Goal: Use online tool/utility: Utilize a website feature to perform a specific function

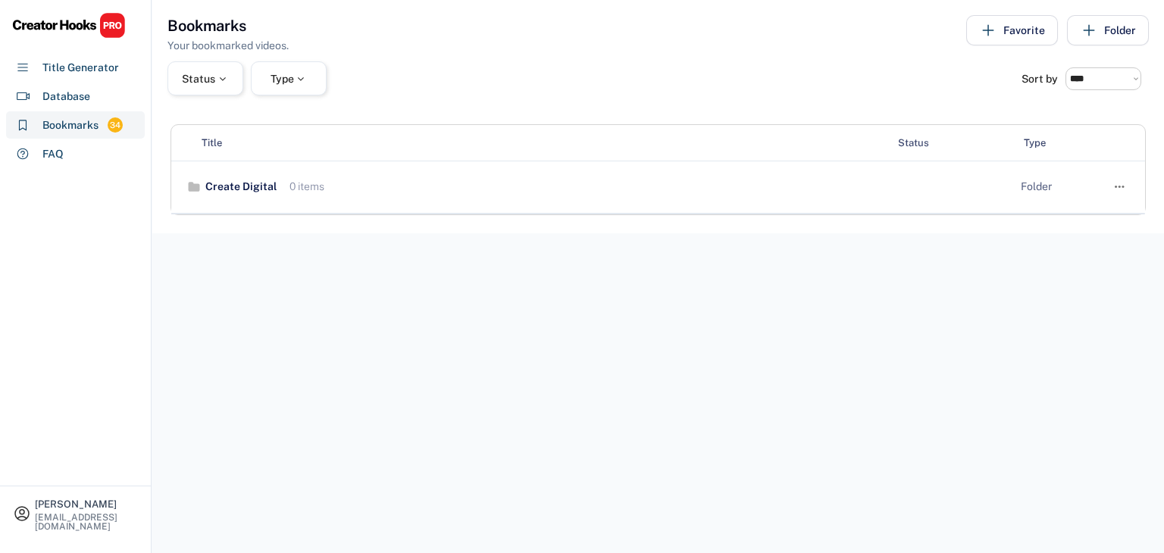
select select "******"
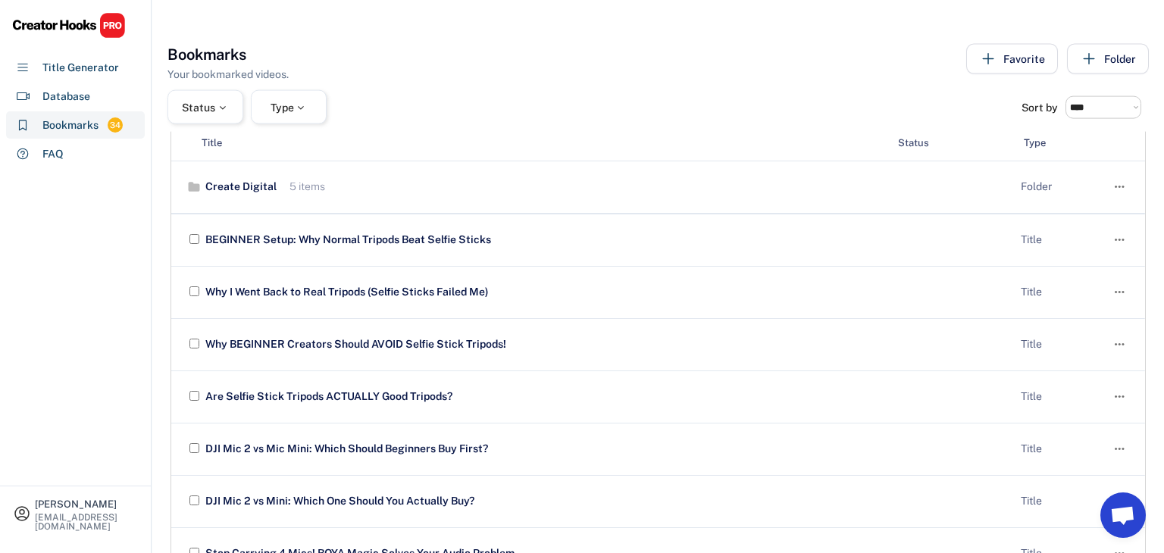
scroll to position [28, 0]
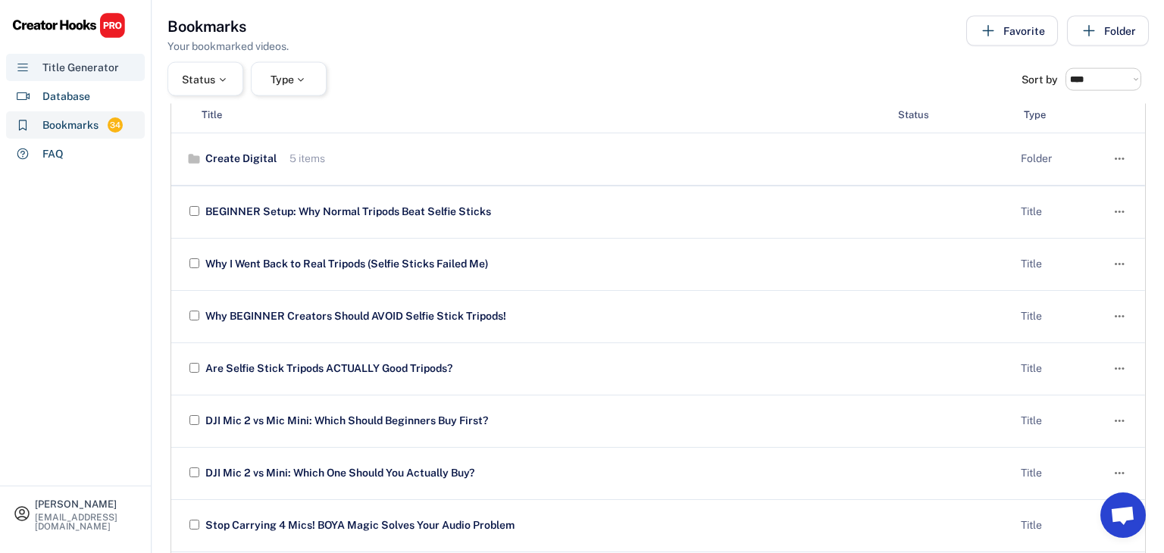
click at [58, 77] on div "Title Generator" at bounding box center [75, 67] width 139 height 27
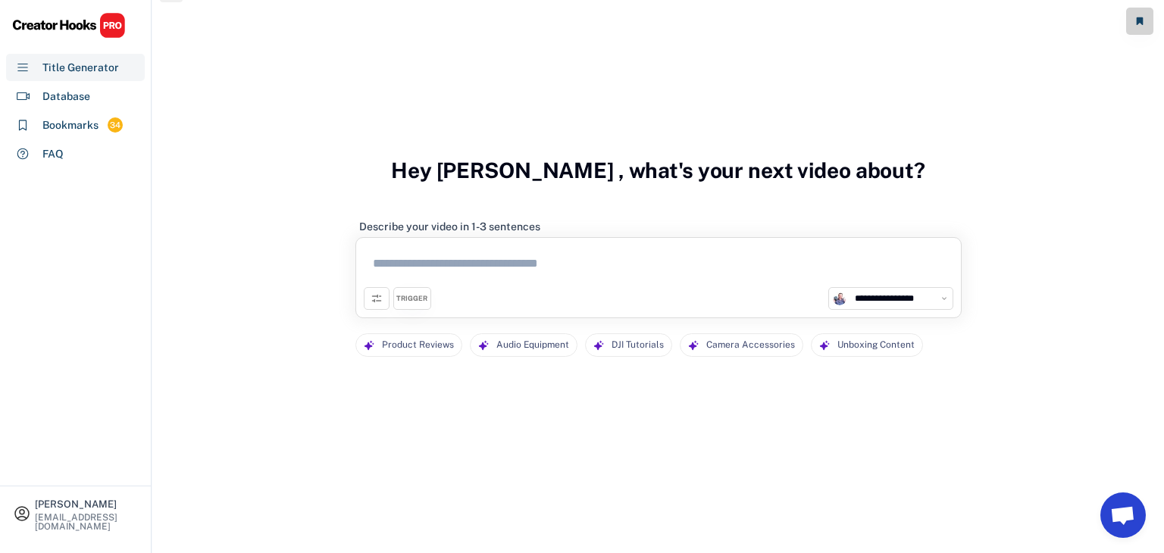
click at [425, 261] on textarea at bounding box center [658, 266] width 589 height 42
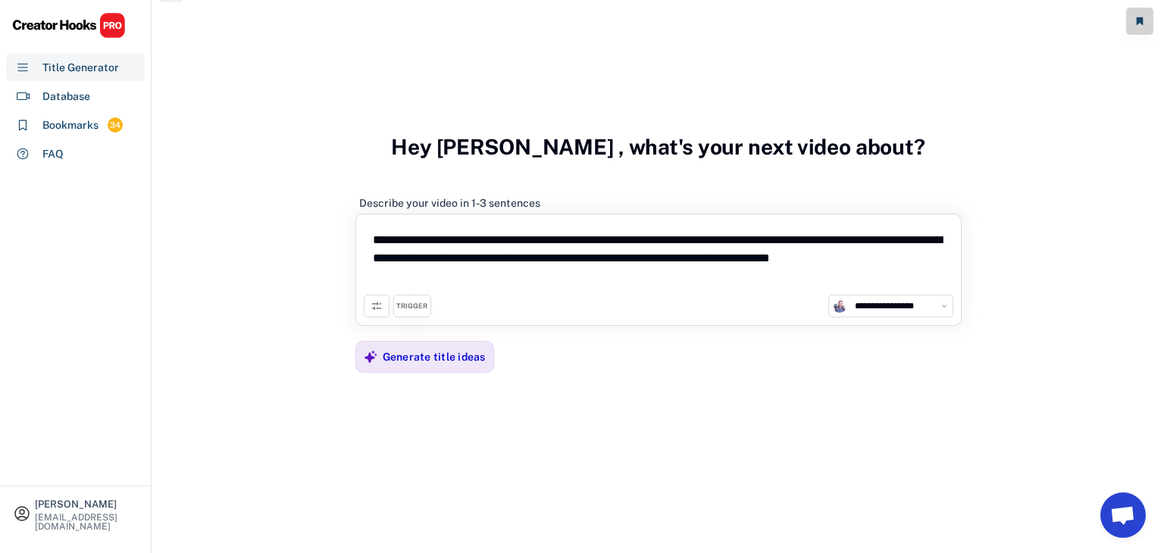
type textarea "**********"
click at [402, 311] on div "TRIGGER" at bounding box center [412, 306] width 38 height 23
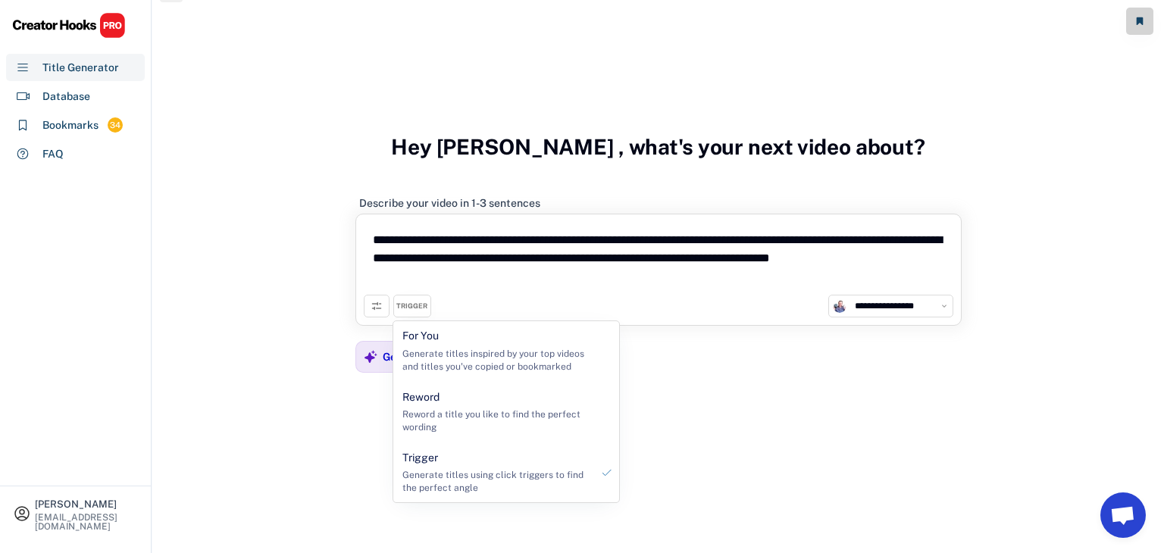
click at [694, 358] on div "**********" at bounding box center [658, 258] width 606 height 289
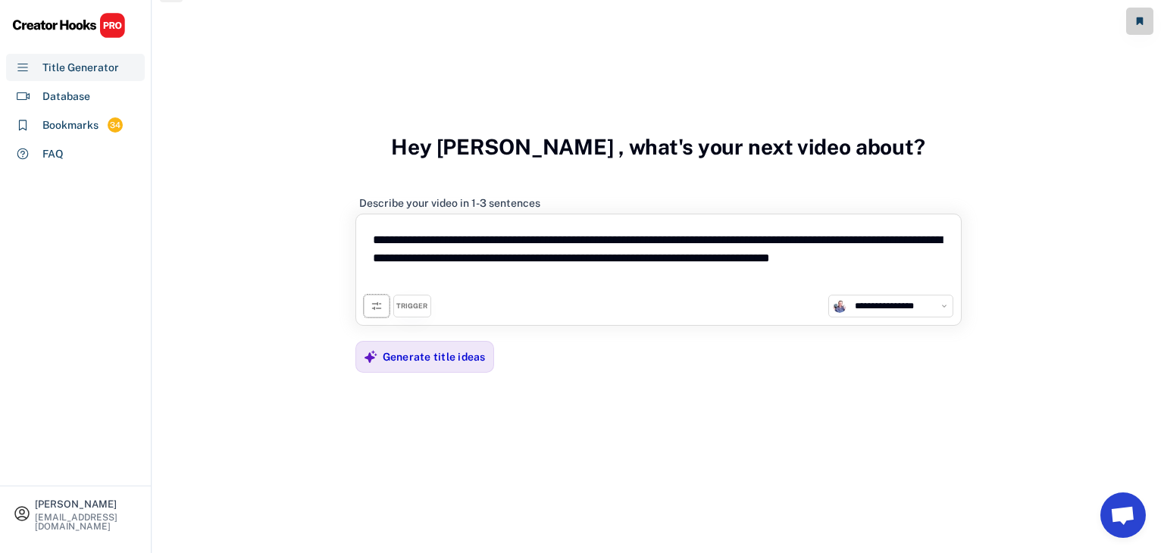
click at [376, 309] on icon at bounding box center [377, 306] width 12 height 12
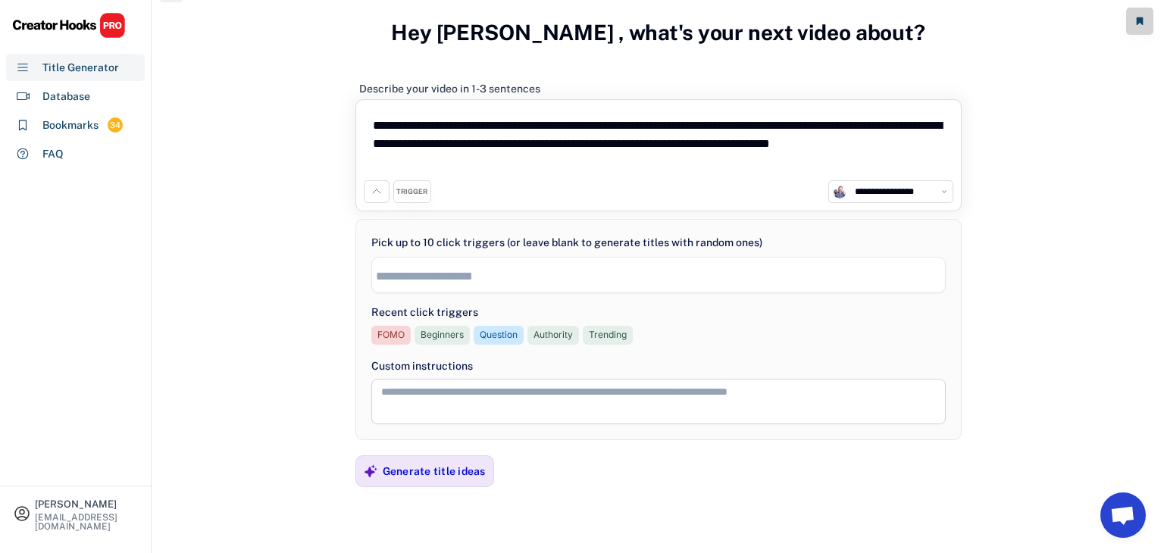
click at [482, 272] on input "search" at bounding box center [663, 276] width 574 height 13
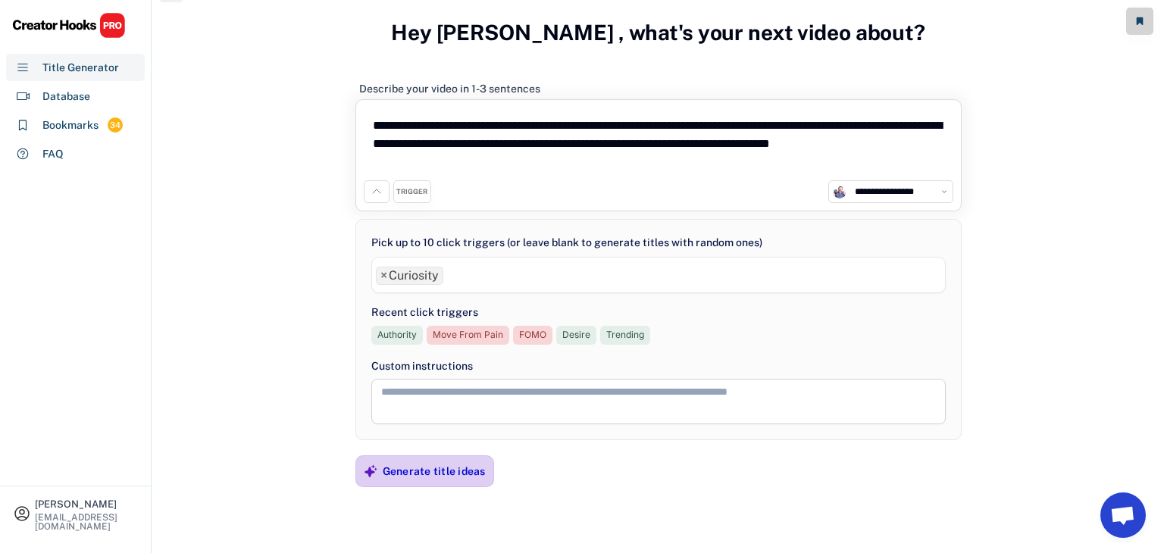
click at [426, 466] on div "Generate title ideas" at bounding box center [434, 471] width 103 height 14
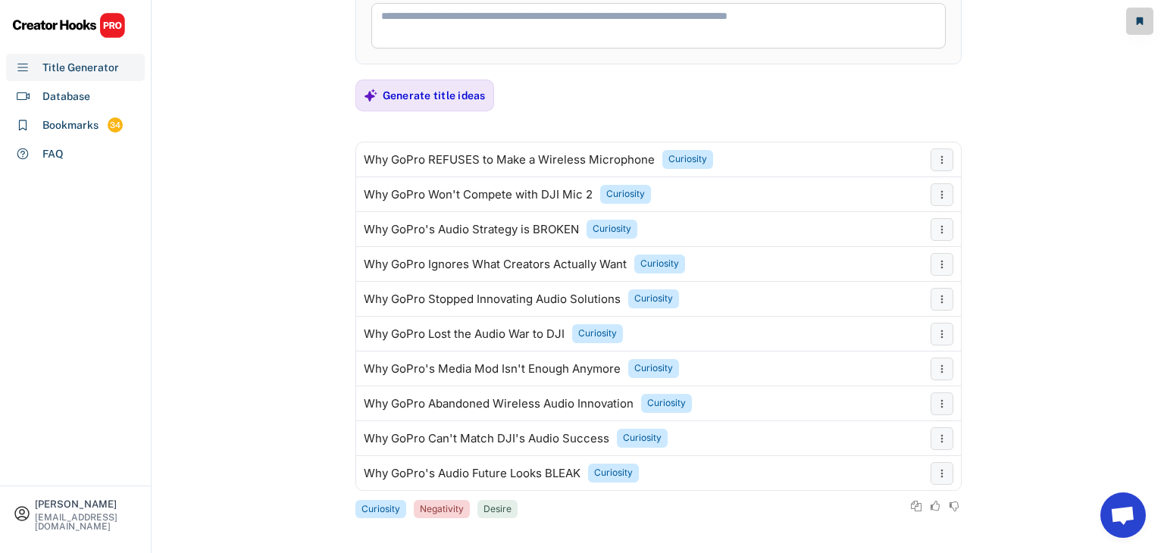
scroll to position [345, 0]
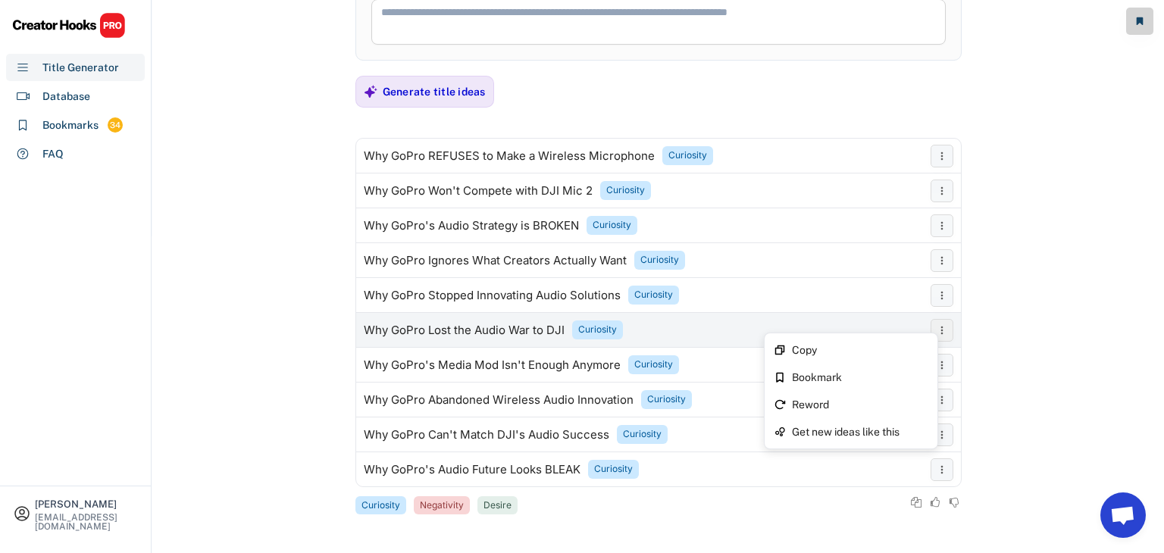
click at [937, 329] on icon at bounding box center [942, 330] width 12 height 12
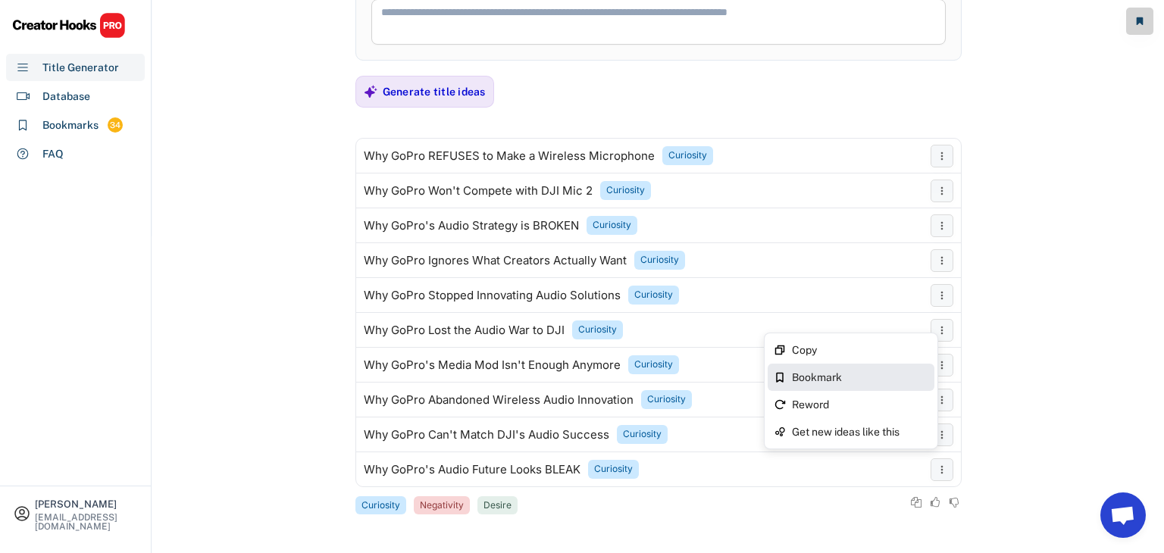
click at [816, 372] on div "Bookmark" at bounding box center [860, 377] width 136 height 11
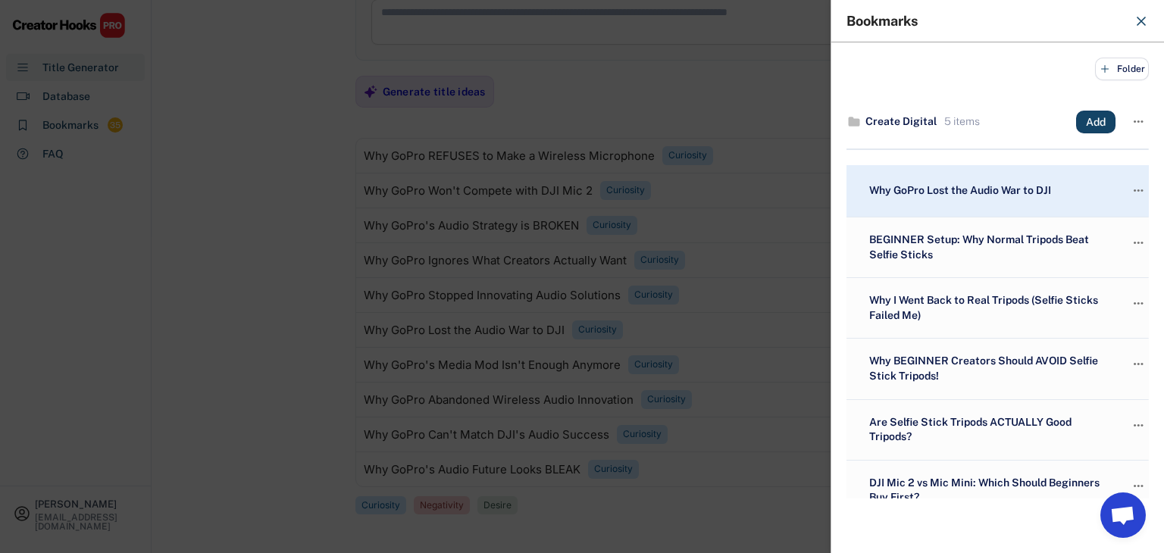
click at [254, 234] on div at bounding box center [582, 276] width 1164 height 553
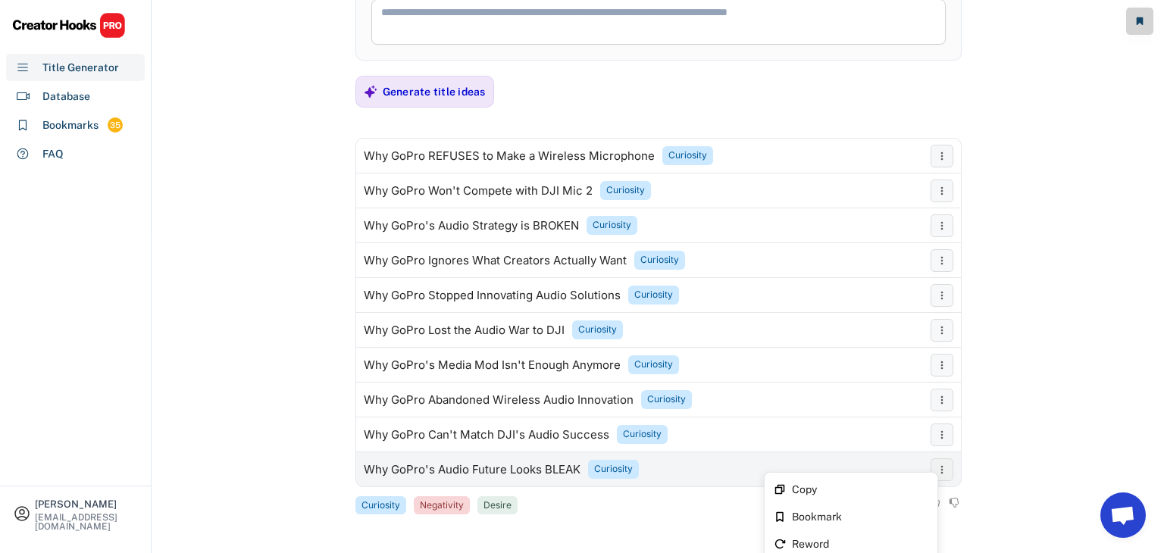
click at [943, 468] on icon at bounding box center [942, 470] width 12 height 12
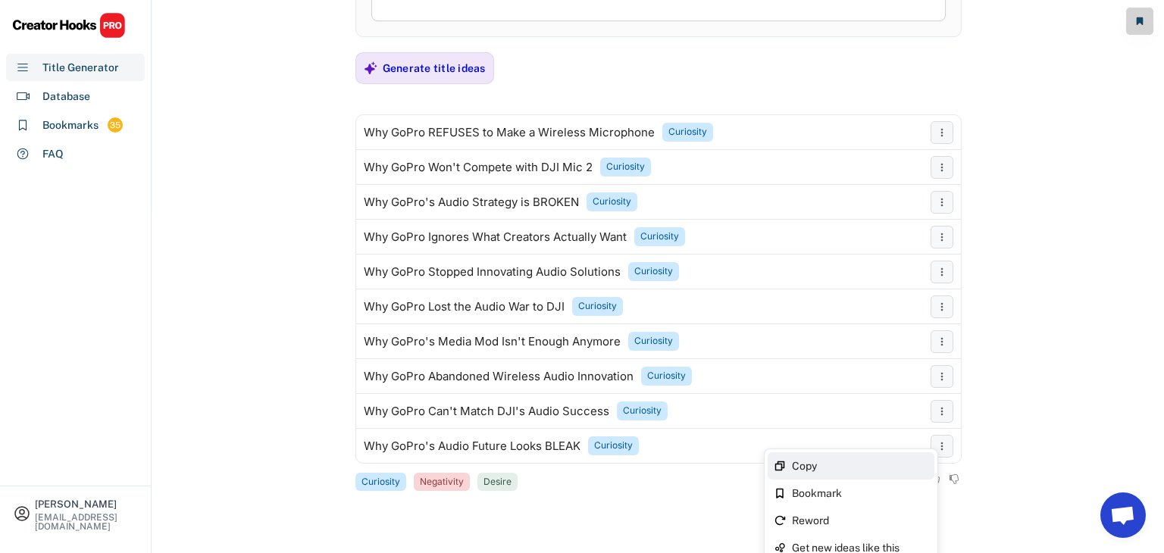
scroll to position [380, 0]
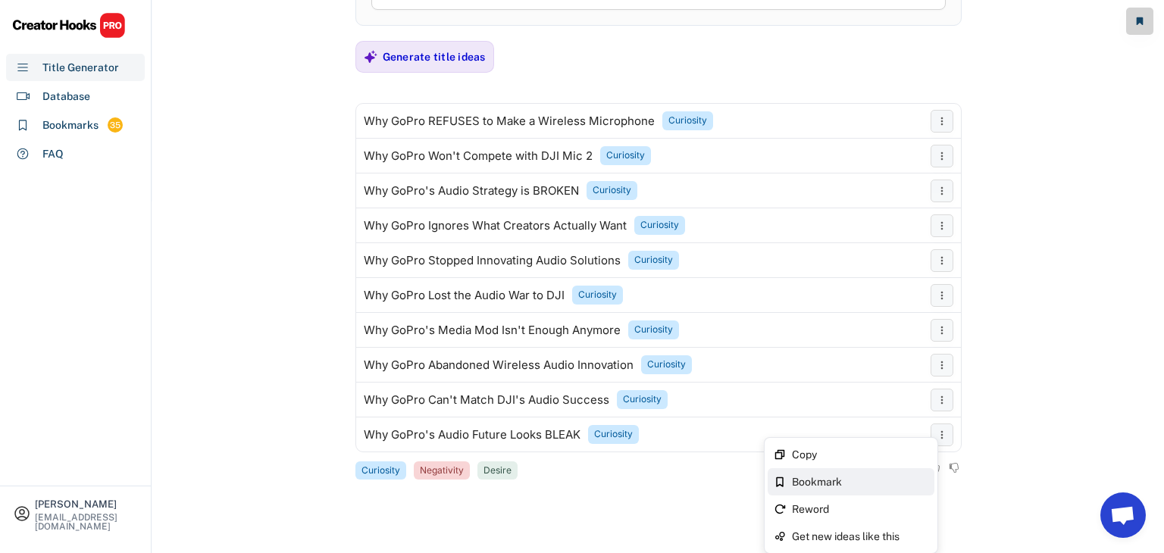
click at [856, 482] on div "Bookmark" at bounding box center [860, 482] width 136 height 11
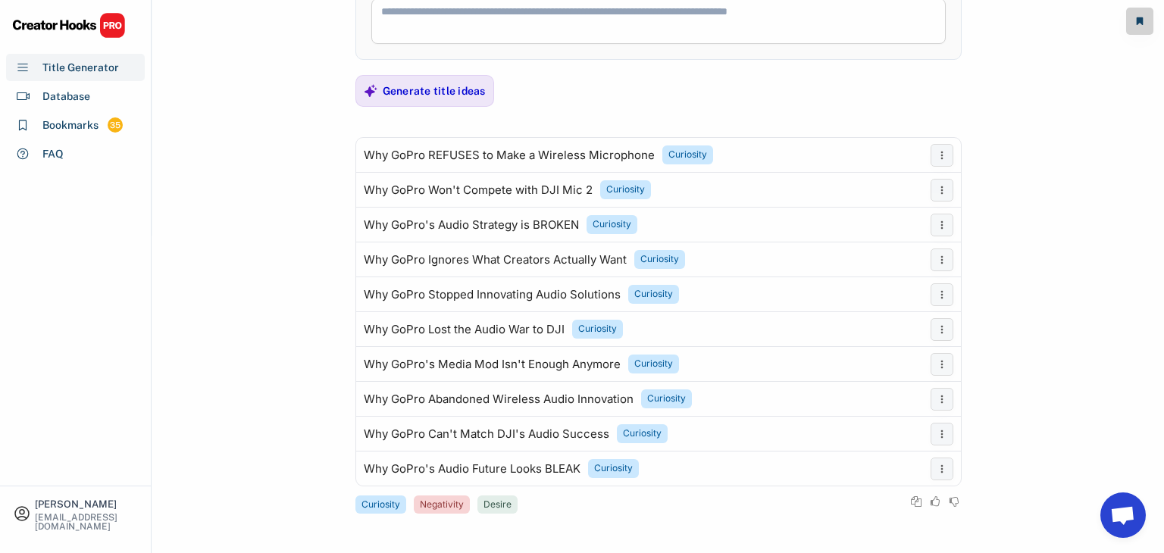
scroll to position [345, 0]
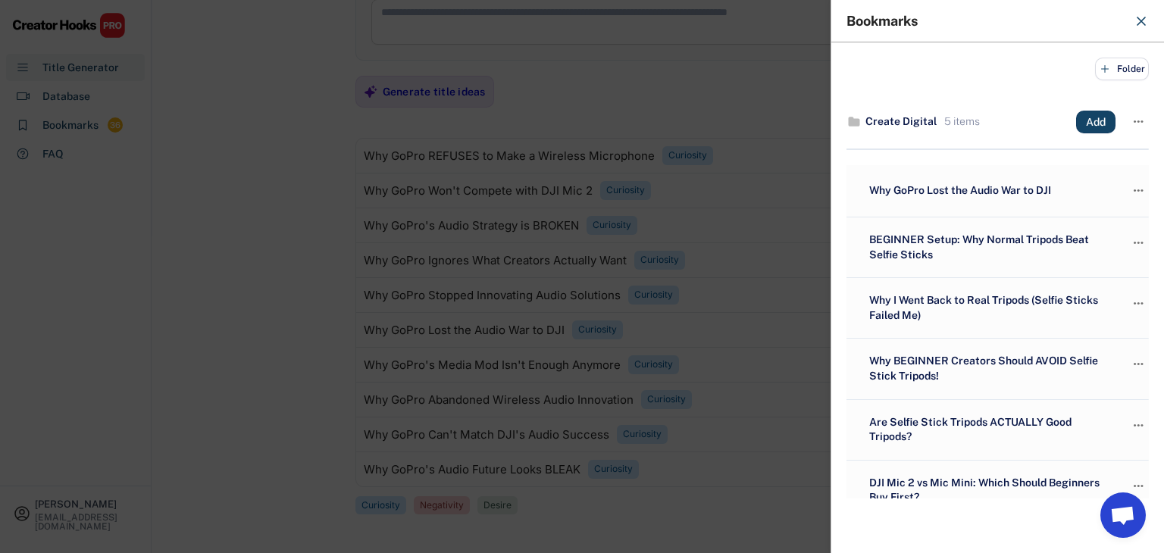
click at [239, 210] on div at bounding box center [582, 276] width 1164 height 553
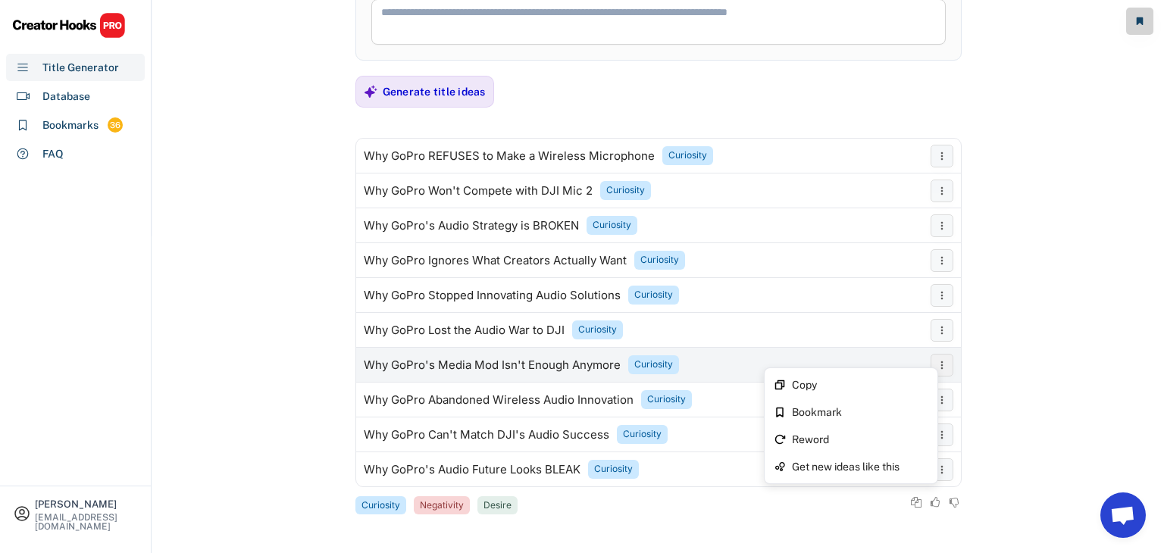
click at [937, 364] on icon at bounding box center [942, 365] width 12 height 12
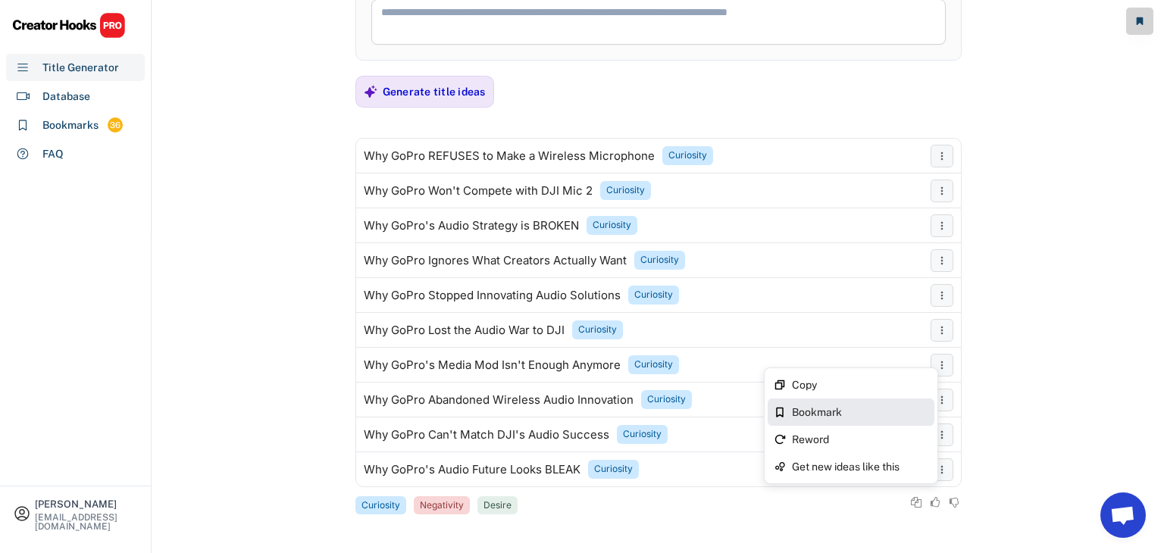
click at [862, 407] on div "Bookmark" at bounding box center [860, 412] width 136 height 11
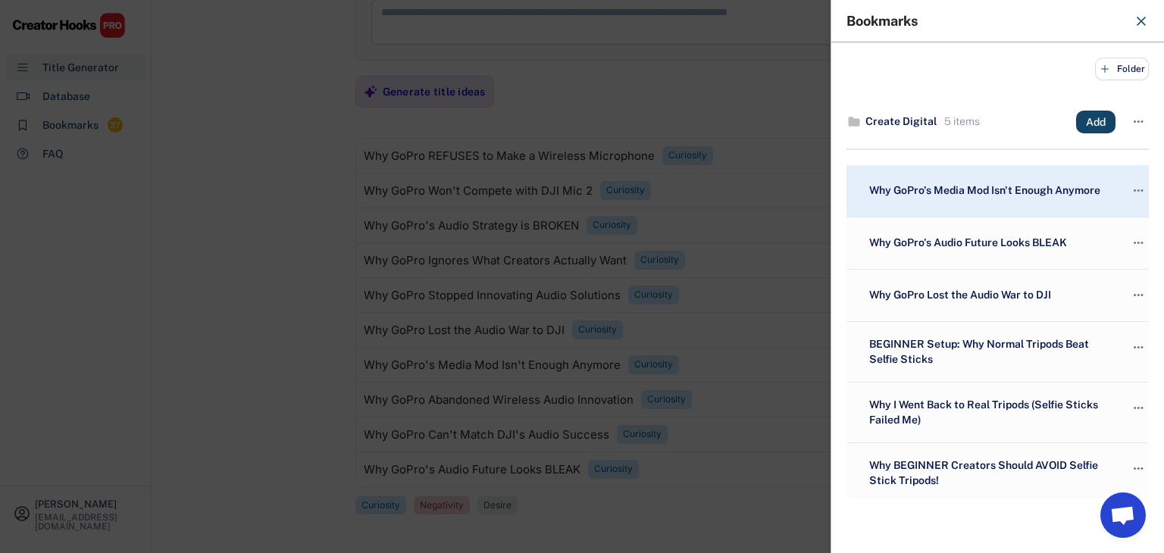
click at [268, 224] on div at bounding box center [582, 276] width 1164 height 553
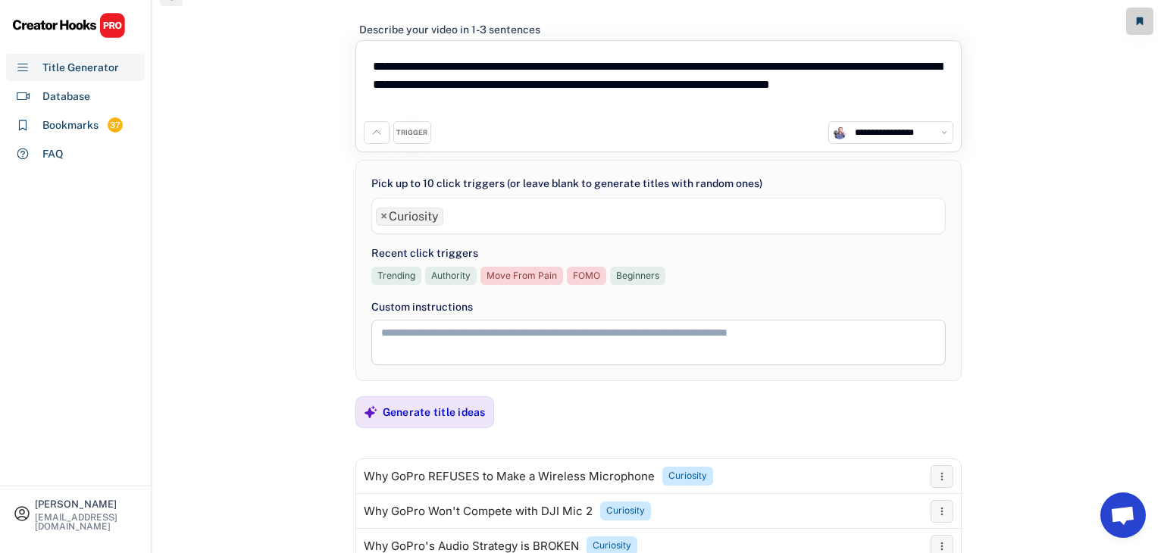
scroll to position [0, 0]
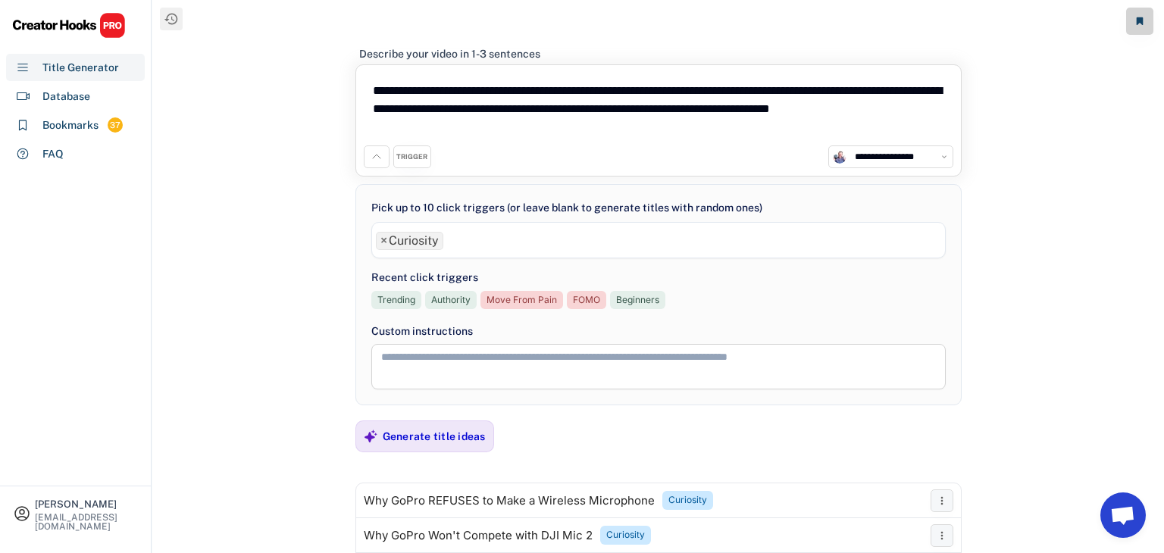
click at [472, 234] on ul "× Curiosity" at bounding box center [658, 239] width 573 height 22
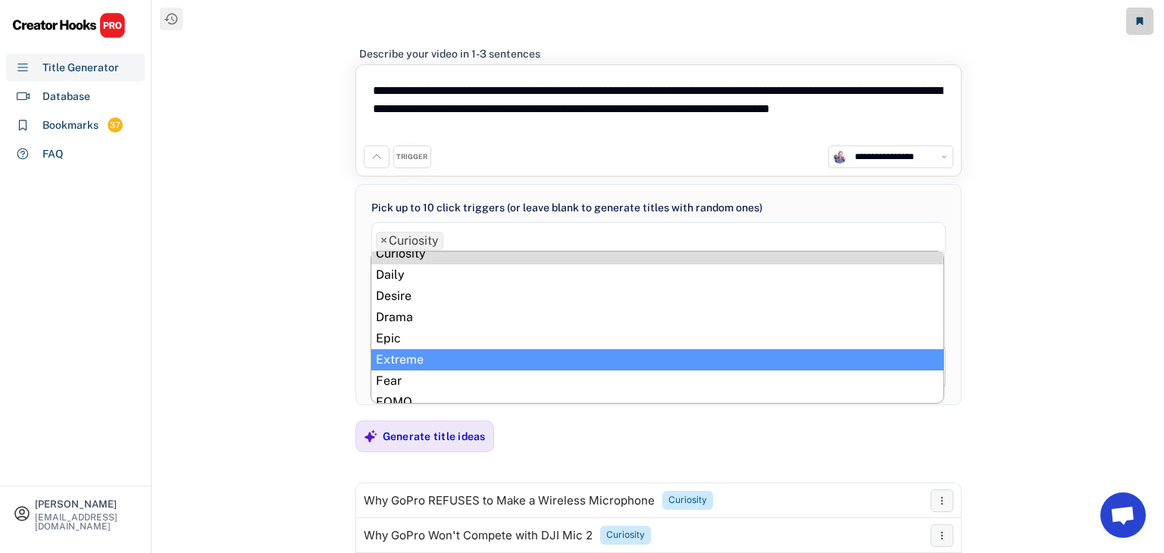
scroll to position [205, 0]
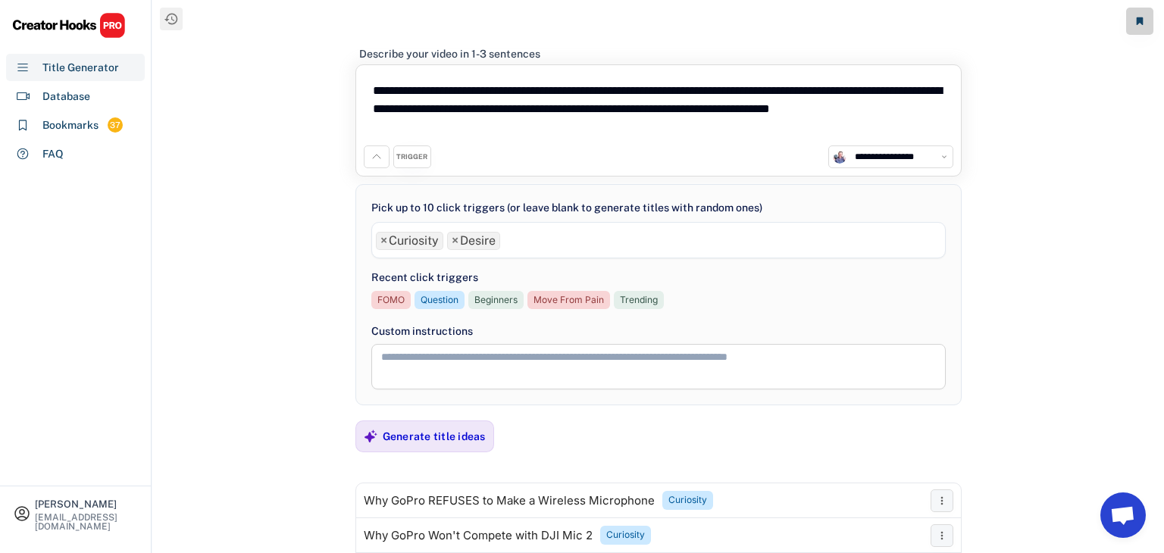
click at [532, 247] on ul "× Curiosity × Desire" at bounding box center [658, 239] width 573 height 22
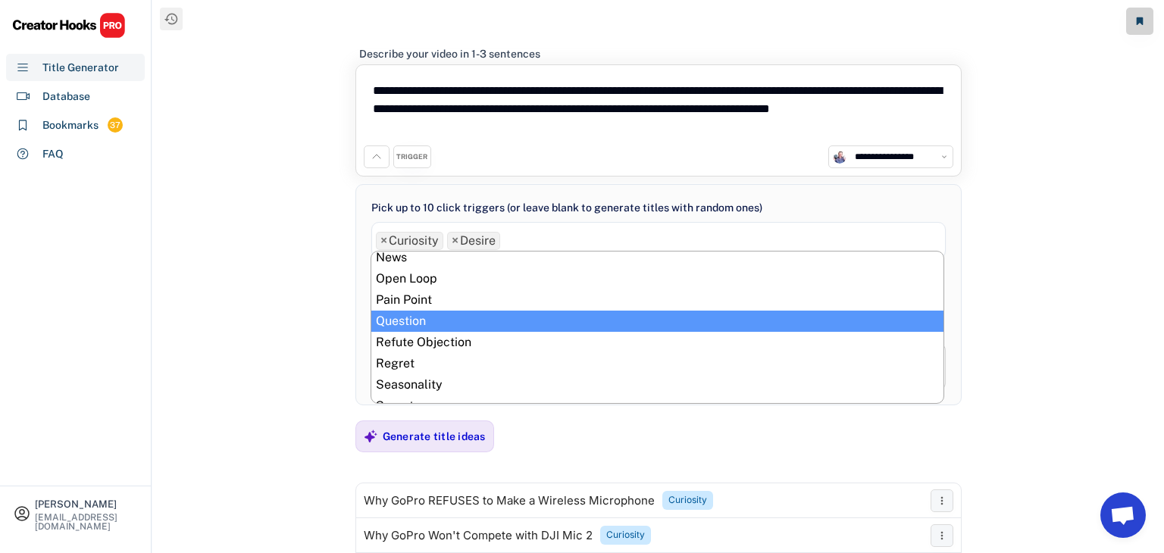
scroll to position [515, 0]
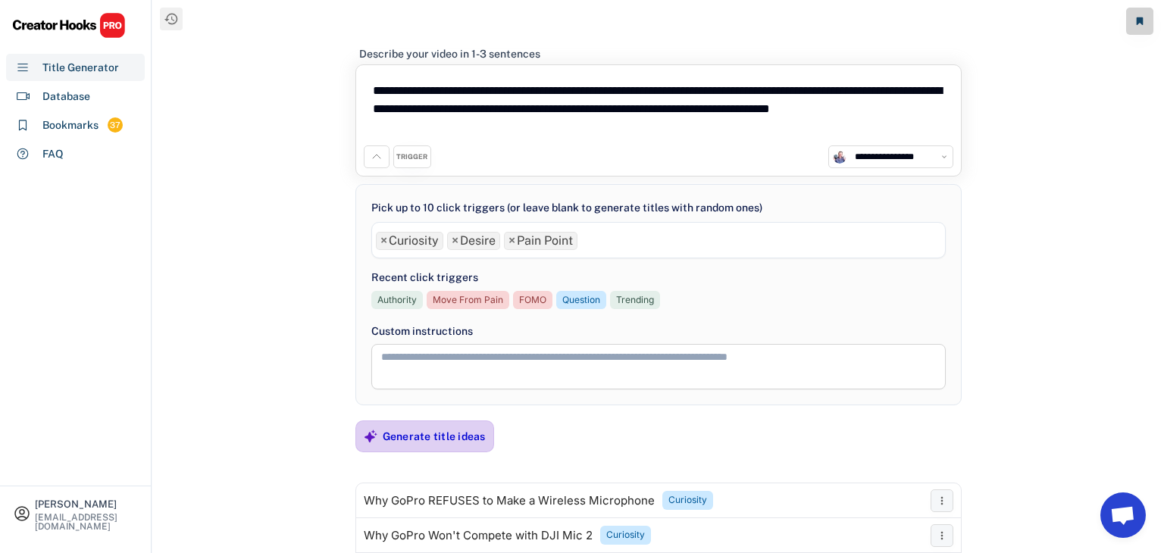
click at [402, 430] on div "Generate title ideas" at bounding box center [434, 437] width 103 height 14
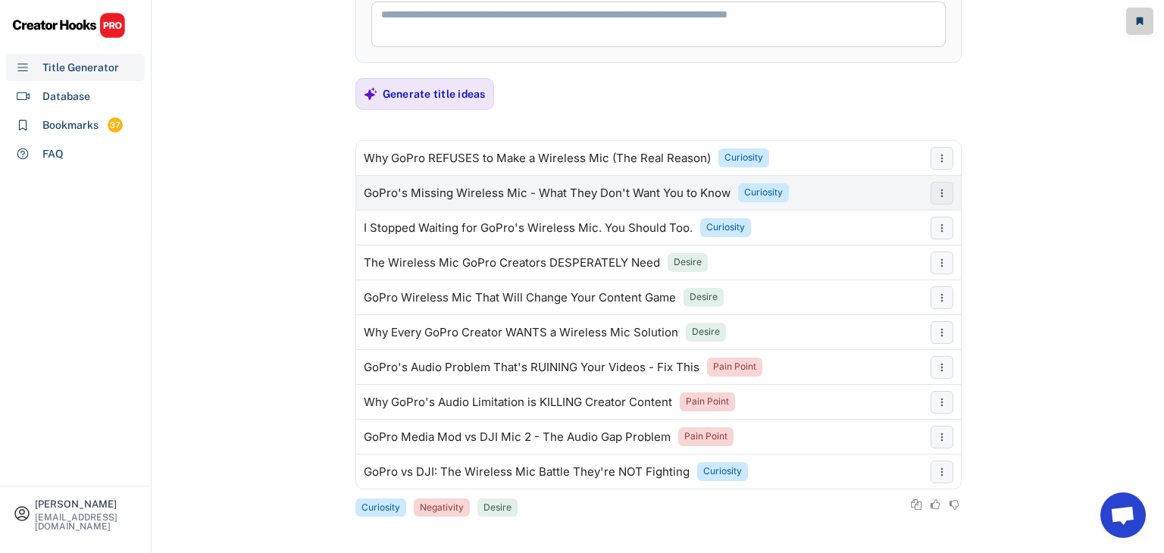
scroll to position [345, 0]
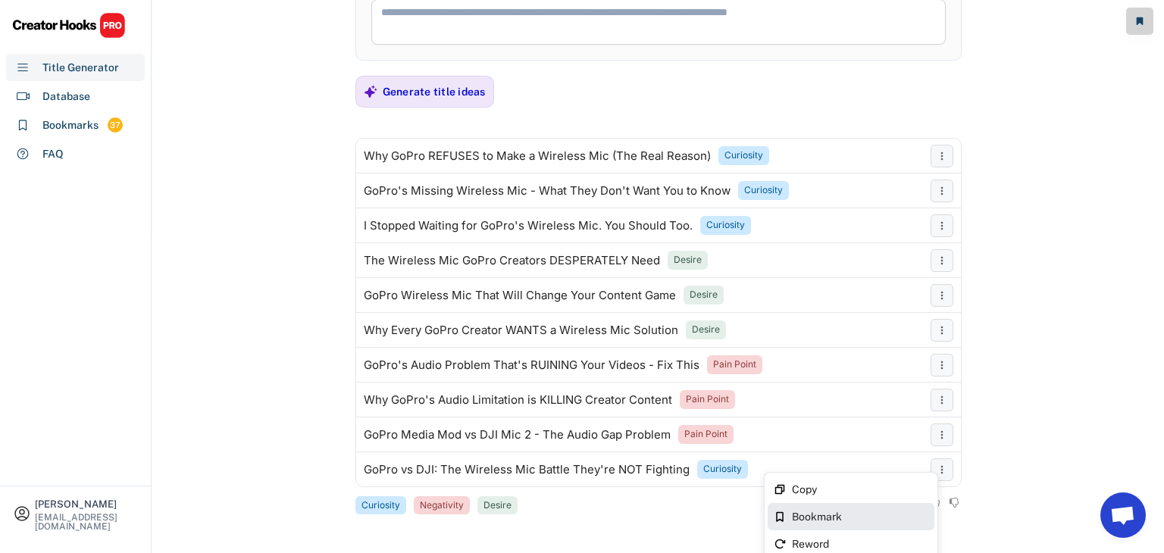
click at [846, 514] on div "Bookmark" at bounding box center [860, 516] width 136 height 11
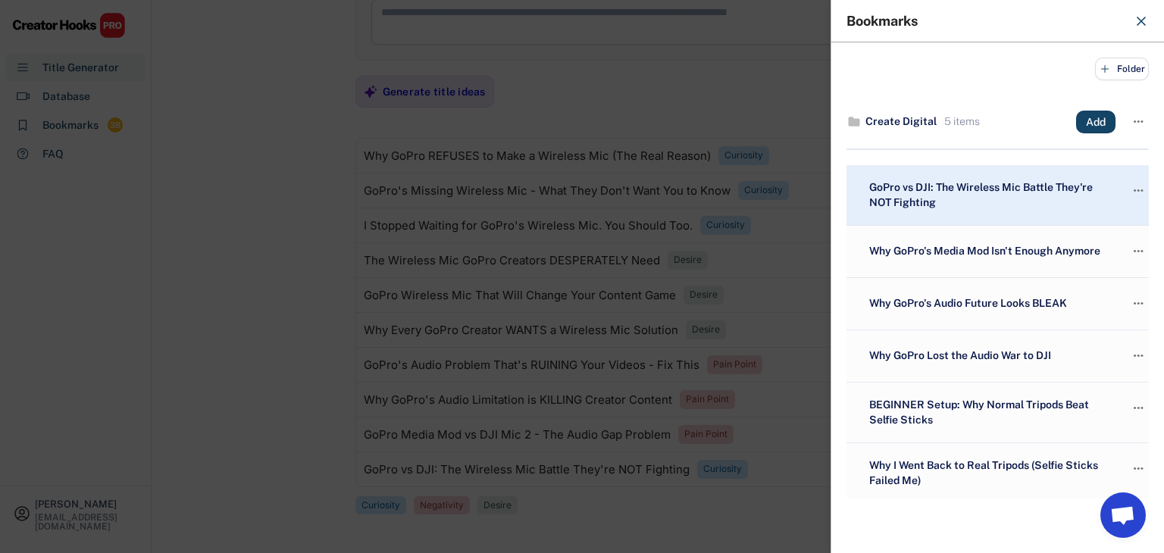
click at [261, 365] on div at bounding box center [582, 276] width 1164 height 553
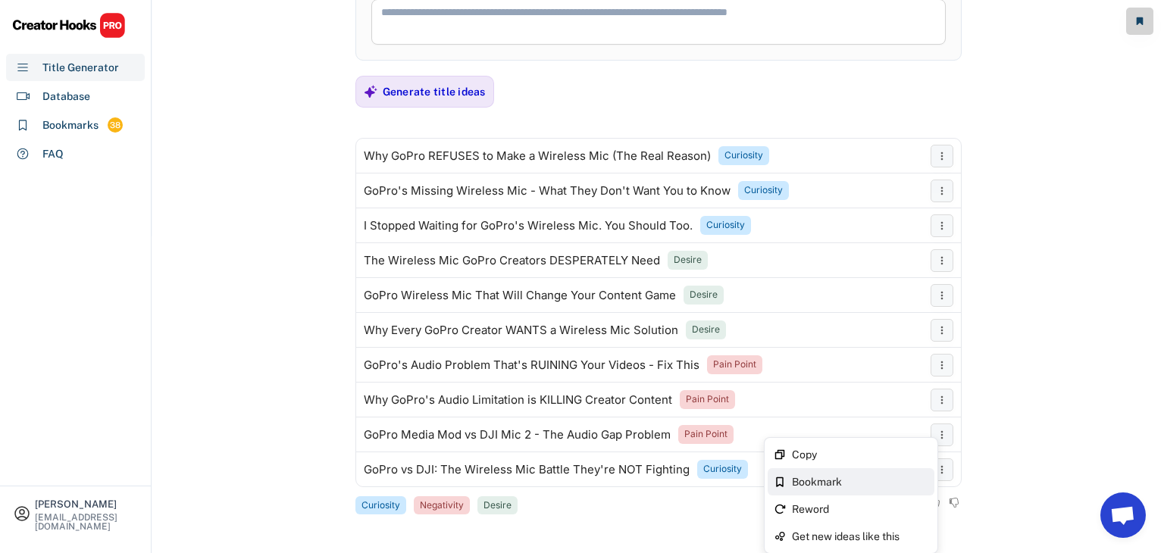
click at [864, 483] on div "Bookmark" at bounding box center [860, 482] width 136 height 11
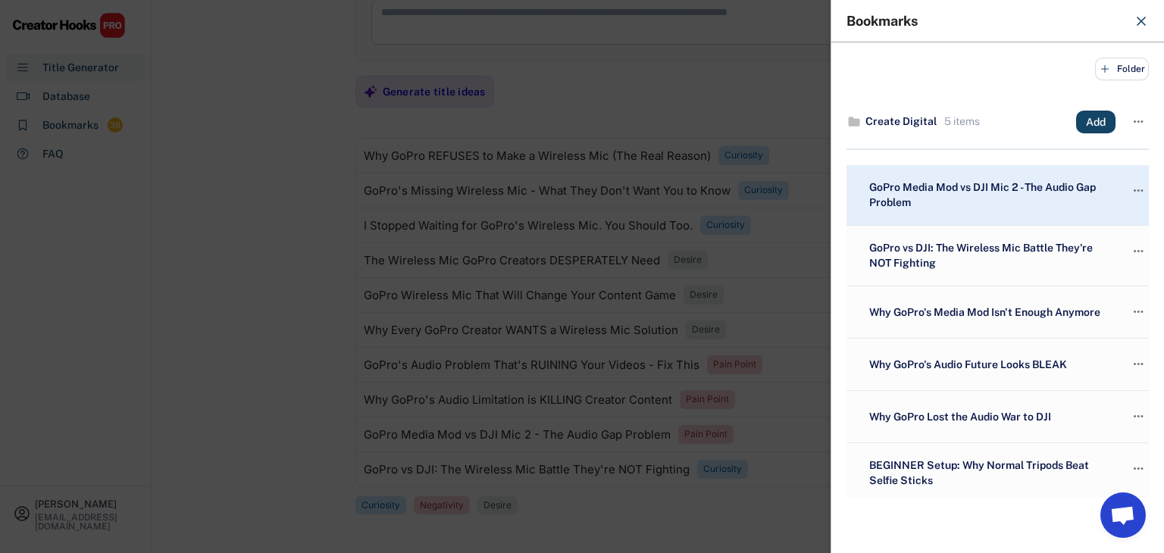
click at [232, 261] on div at bounding box center [582, 276] width 1164 height 553
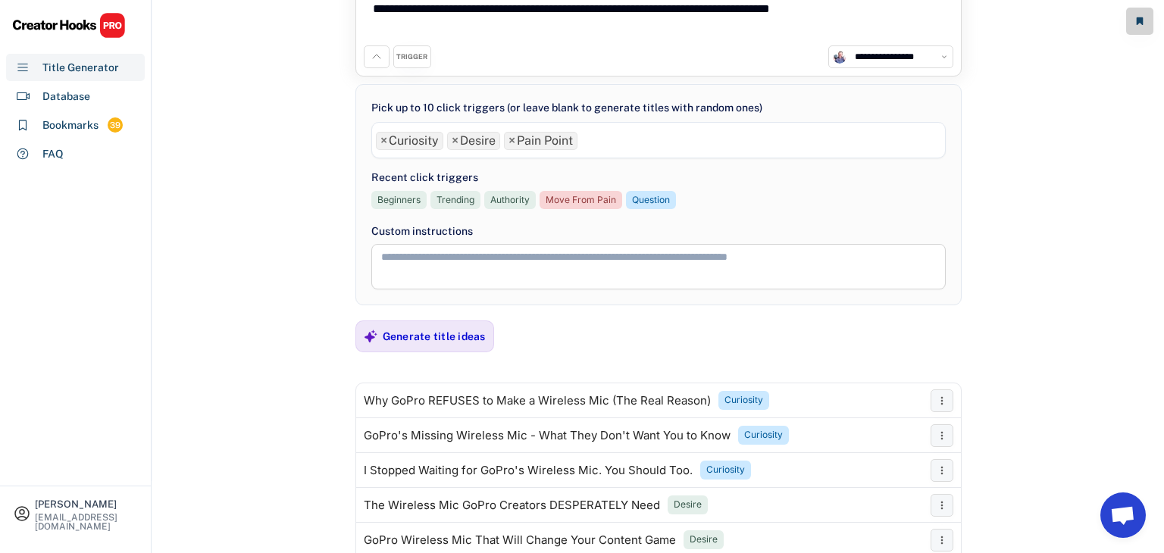
scroll to position [0, 0]
